Goal: Transaction & Acquisition: Purchase product/service

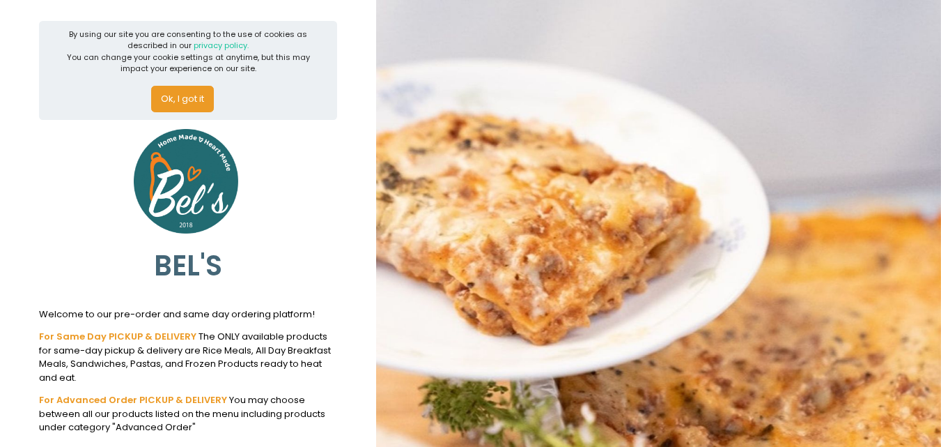
click at [633, 43] on img at bounding box center [658, 223] width 565 height 447
click at [173, 97] on button "Ok, I got it" at bounding box center [182, 99] width 63 height 26
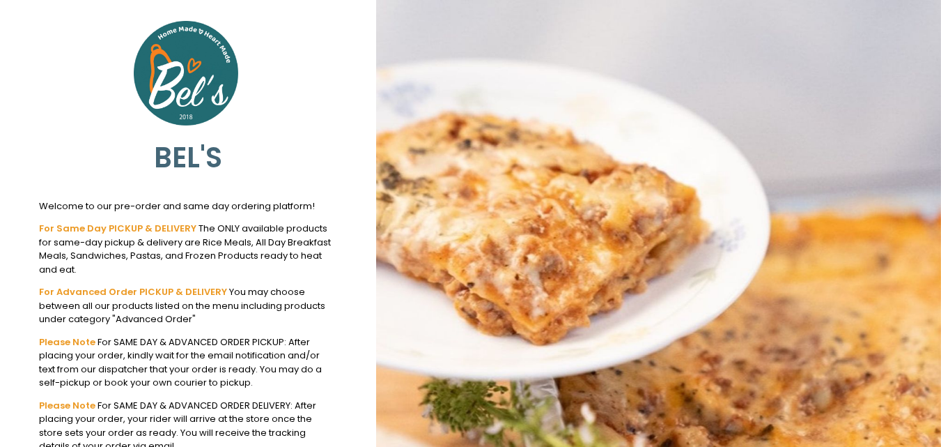
drag, startPoint x: 307, startPoint y: 82, endPoint x: 711, endPoint y: 100, distance: 404.6
click at [711, 100] on img at bounding box center [658, 223] width 565 height 447
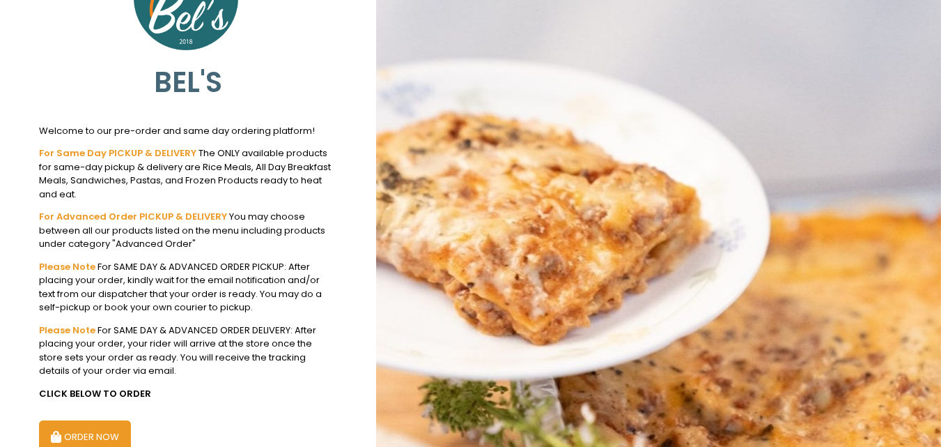
scroll to position [153, 0]
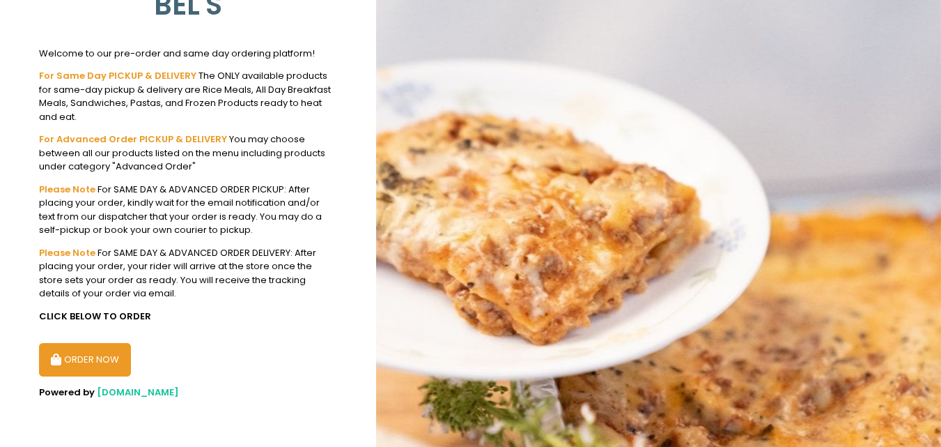
click at [107, 369] on button "ORDER NOW" at bounding box center [85, 359] width 92 height 33
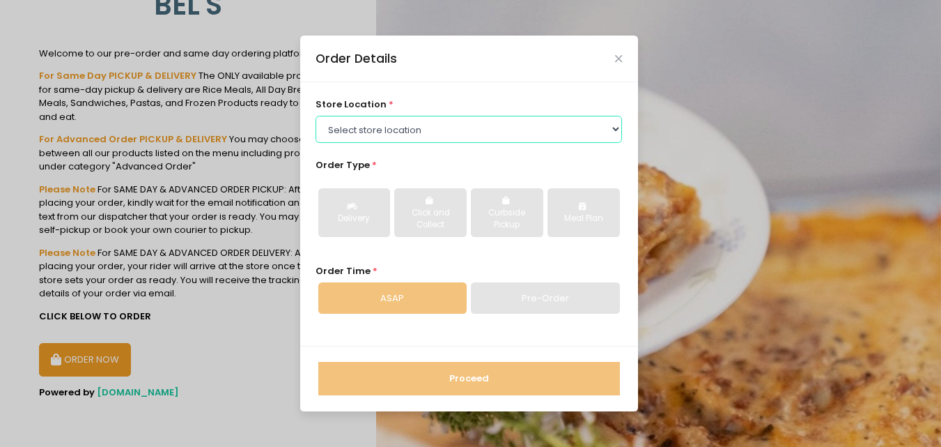
click at [410, 130] on select "Select store location [GEOGRAPHIC_DATA] - [GEOGRAPHIC_DATA] Branch [GEOGRAPHIC_…" at bounding box center [469, 129] width 307 height 26
select select "618cba1281aaaf76127b1dc6"
click at [316, 116] on select "Select store location [GEOGRAPHIC_DATA] - [GEOGRAPHIC_DATA] Branch [GEOGRAPHIC_…" at bounding box center [469, 129] width 307 height 26
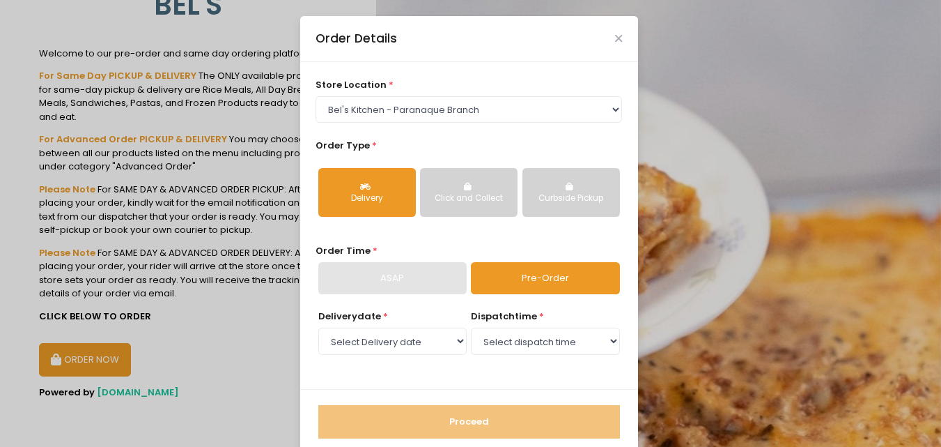
click at [444, 152] on div "Order Type * Delivery Click and Collect Curbside Pickup" at bounding box center [469, 184] width 307 height 90
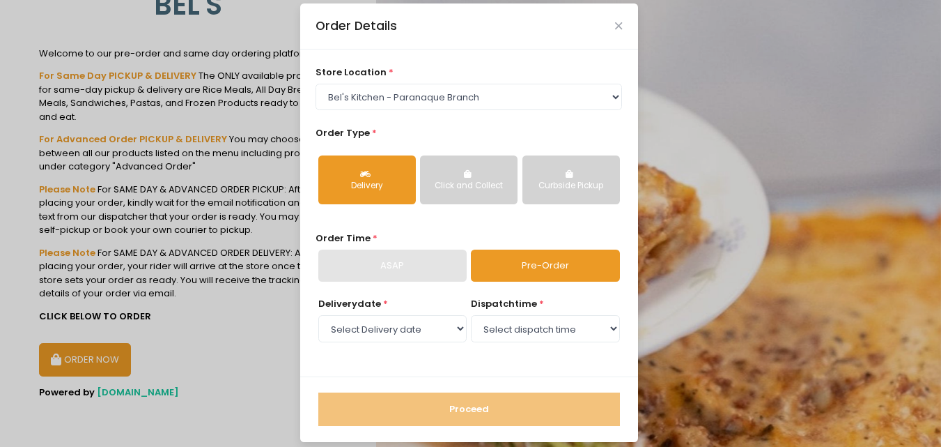
scroll to position [23, 0]
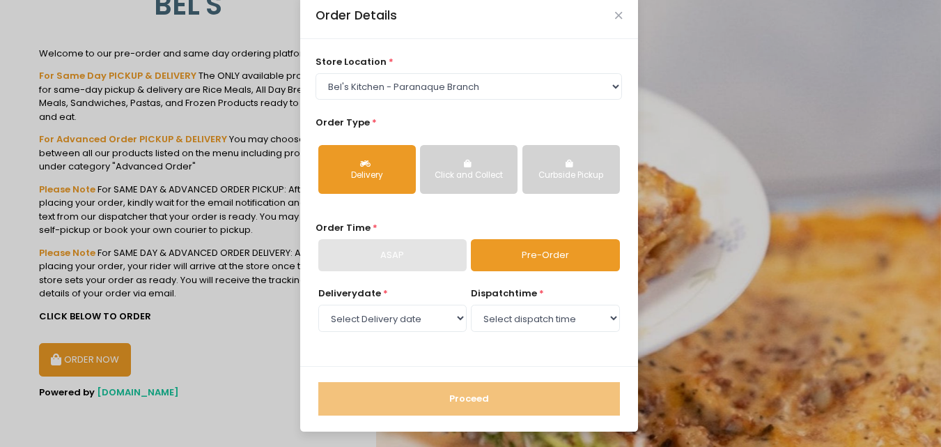
click at [405, 257] on div "ASAP" at bounding box center [392, 255] width 148 height 32
click at [439, 155] on button "Click and Collect" at bounding box center [469, 169] width 98 height 49
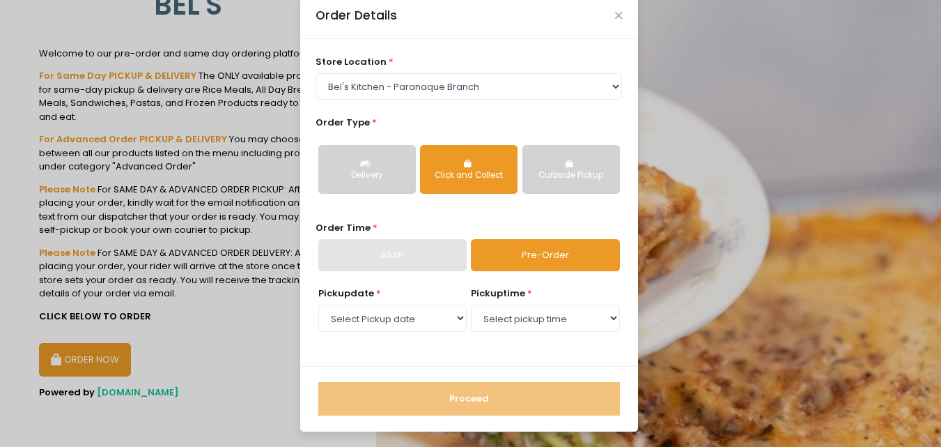
click at [388, 180] on div "Delivery" at bounding box center [367, 175] width 78 height 13
